Goal: Use online tool/utility: Utilize a website feature to perform a specific function

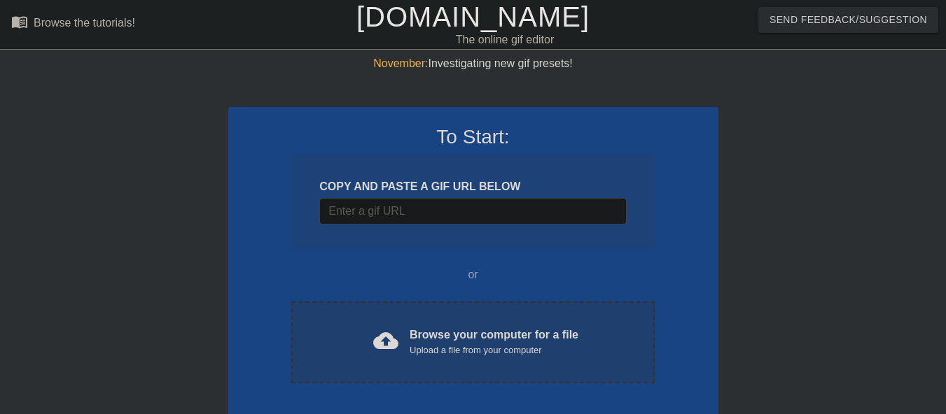
click at [437, 359] on div "cloud_upload Browse your computer for a file Upload a file from your computer C…" at bounding box center [472, 343] width 363 height 82
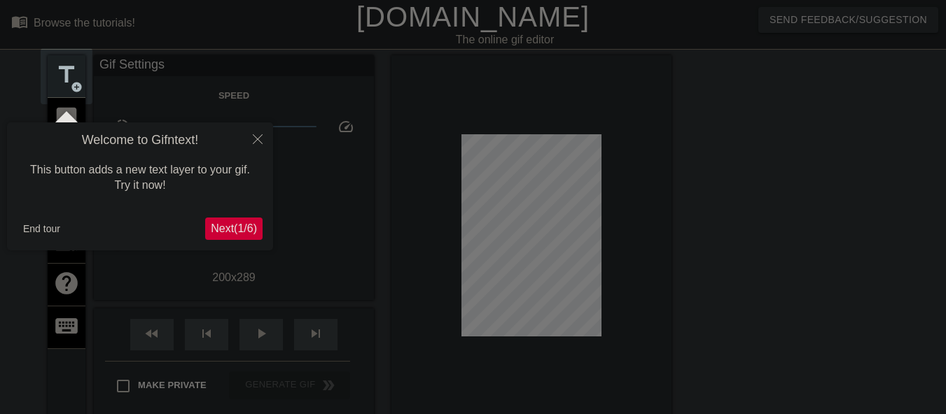
scroll to position [34, 0]
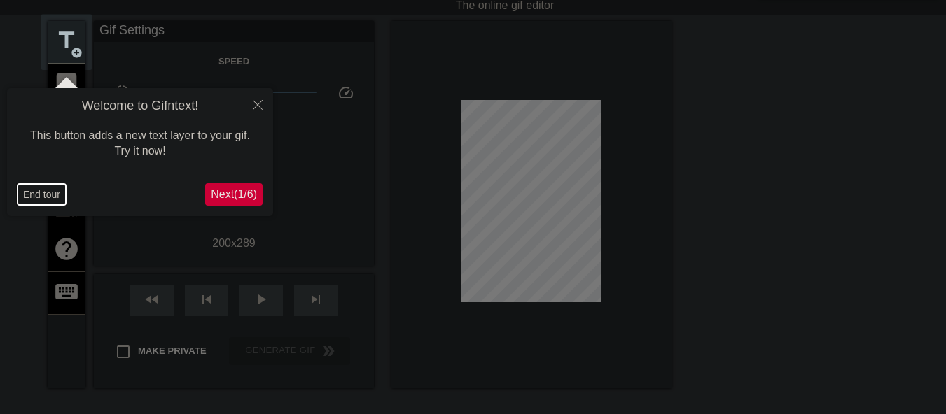
click at [48, 197] on button "End tour" at bounding box center [41, 194] width 48 height 21
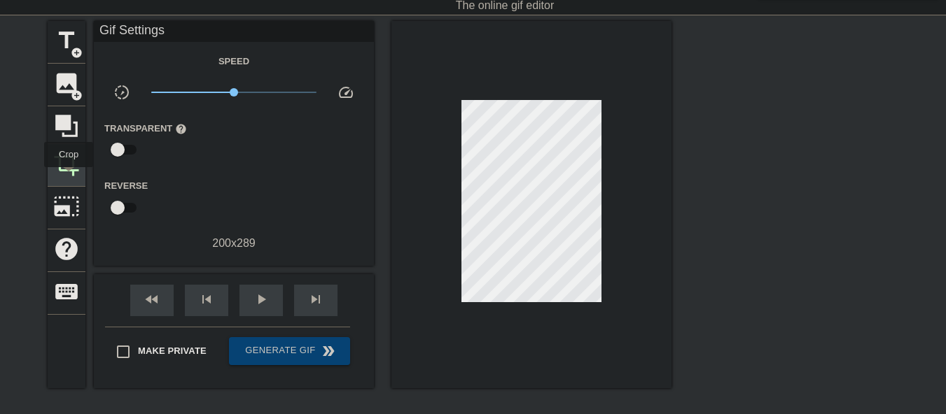
click at [69, 177] on div "crop" at bounding box center [67, 165] width 38 height 43
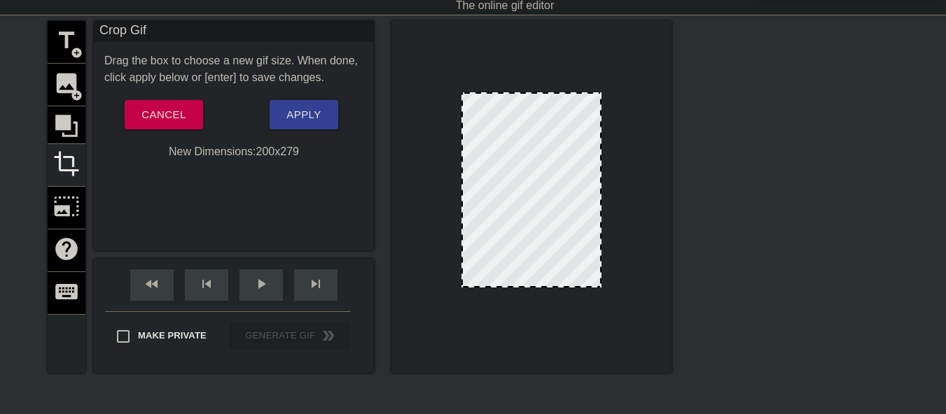
drag, startPoint x: 539, startPoint y: 293, endPoint x: 538, endPoint y: 286, distance: 7.7
click at [538, 286] on div at bounding box center [531, 286] width 137 height 7
click at [295, 120] on span "Apply" at bounding box center [303, 115] width 34 height 18
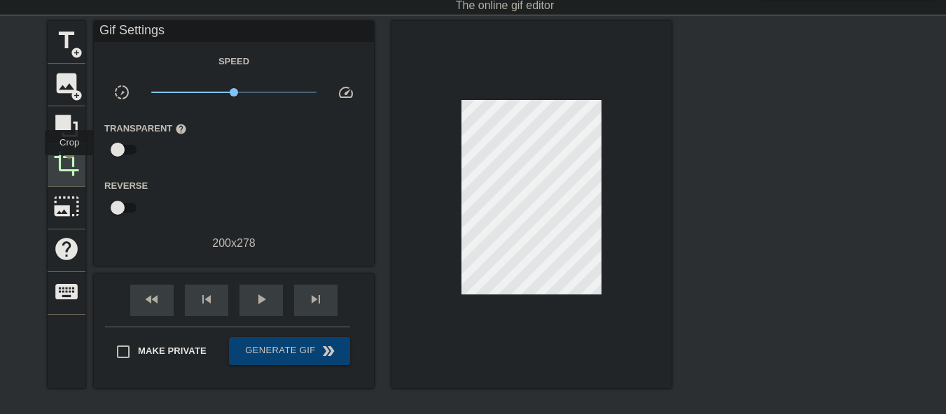
click at [69, 165] on span "crop" at bounding box center [66, 163] width 27 height 27
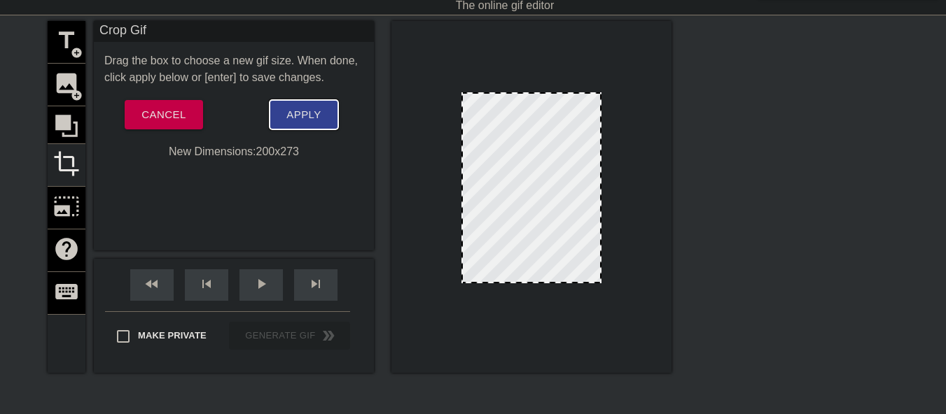
click at [328, 128] on button "Apply" at bounding box center [303, 114] width 68 height 29
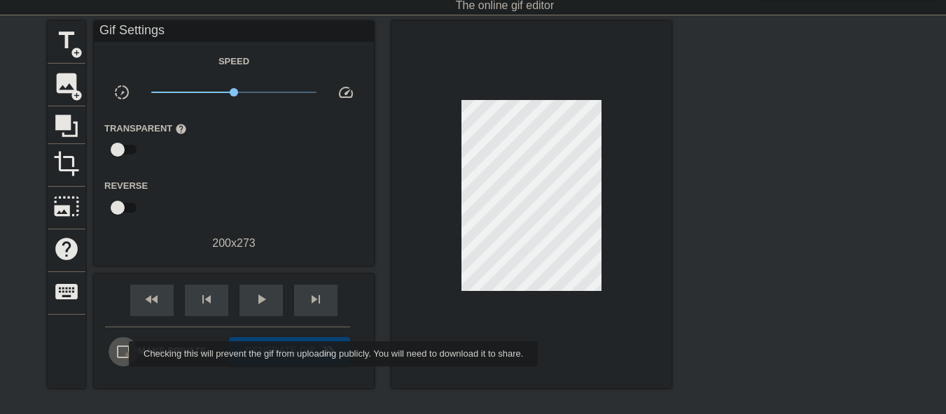
click at [120, 354] on input "Make Private" at bounding box center [122, 351] width 29 height 29
checkbox input "true"
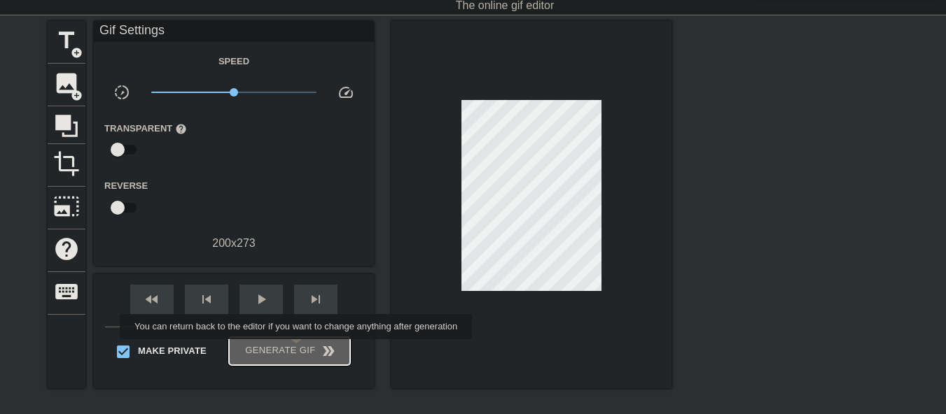
click at [297, 349] on span "Generate Gif double_arrow" at bounding box center [289, 351] width 110 height 17
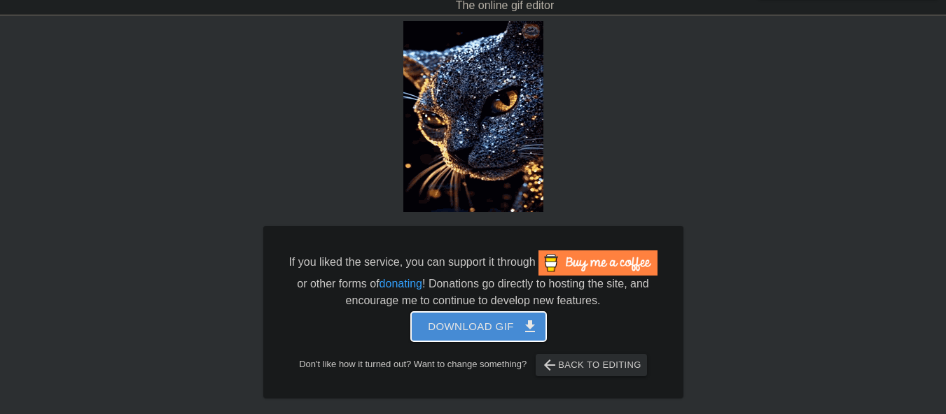
click at [503, 334] on span "Download gif get_app" at bounding box center [478, 327] width 101 height 18
